Goal: Navigation & Orientation: Understand site structure

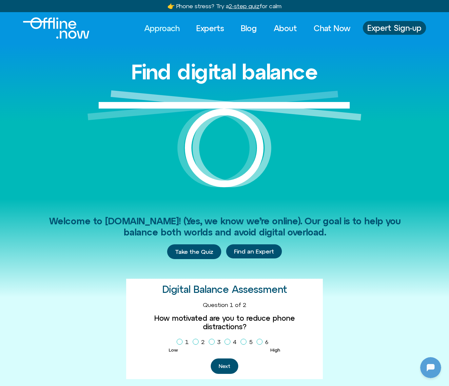
click at [161, 28] on link "Approach" at bounding box center [161, 28] width 47 height 14
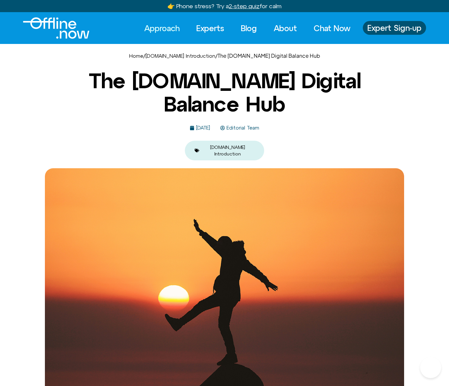
click at [206, 29] on link "Experts" at bounding box center [210, 28] width 40 height 14
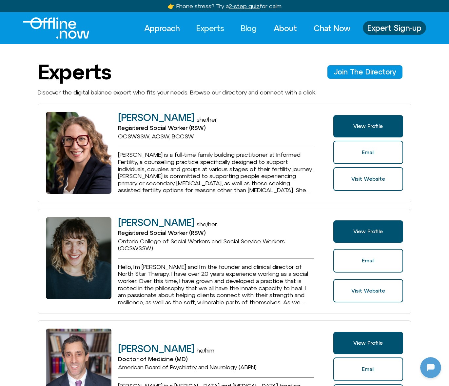
click at [258, 27] on link "Blog" at bounding box center [249, 28] width 28 height 14
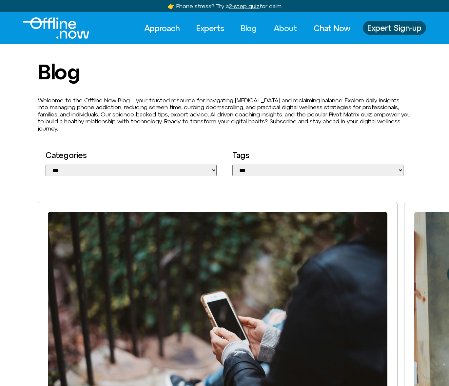
click at [288, 27] on link "About" at bounding box center [285, 28] width 35 height 14
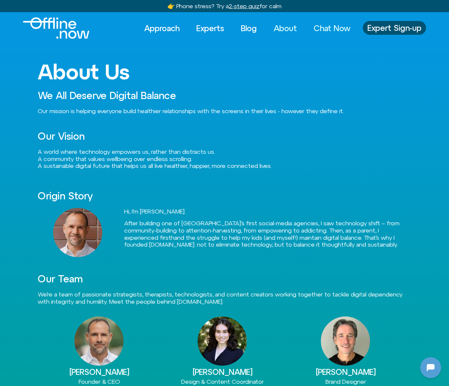
click at [326, 25] on link "Chat Now" at bounding box center [332, 28] width 48 height 14
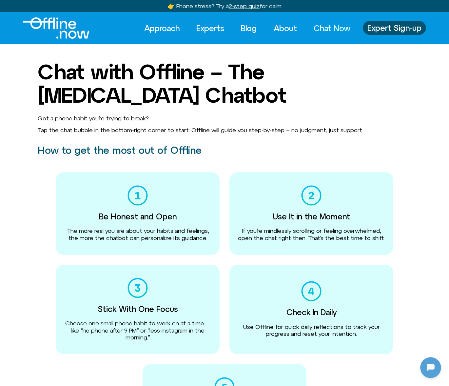
click at [55, 29] on img "Logo" at bounding box center [56, 27] width 67 height 21
